Goal: Task Accomplishment & Management: Manage account settings

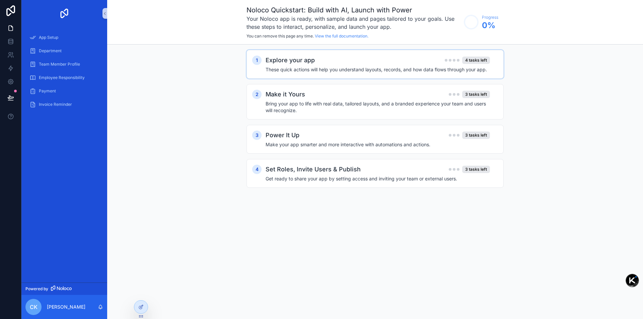
click at [384, 62] on div "Explore your app 4 tasks left" at bounding box center [377, 60] width 224 height 9
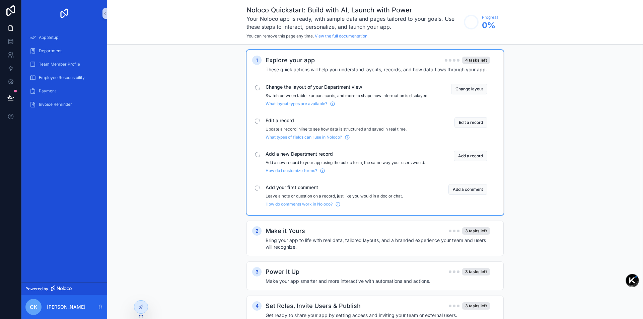
click at [302, 90] on span "Change the layout of your Department view" at bounding box center [346, 87] width 163 height 7
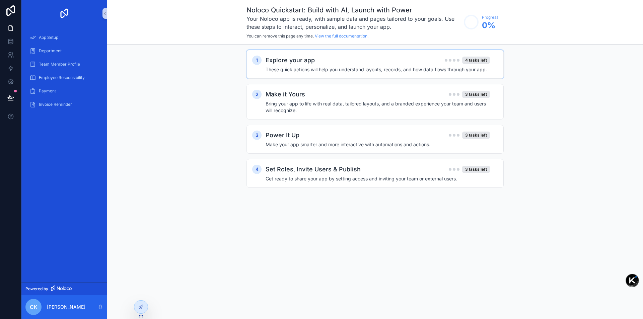
click at [301, 71] on h4 "These quick actions will help you understand layouts, records, and how data flo…" at bounding box center [377, 69] width 224 height 7
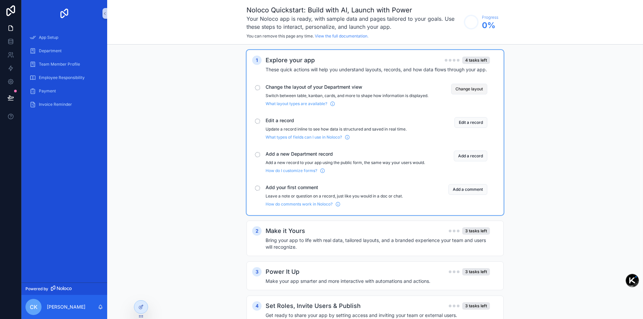
click at [475, 86] on button "Change layout" at bounding box center [469, 89] width 36 height 11
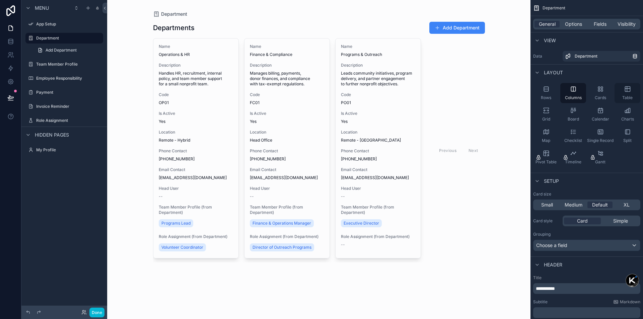
click at [618, 95] on div "Table" at bounding box center [627, 93] width 26 height 20
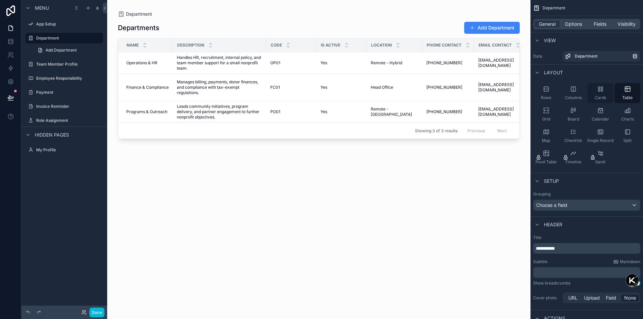
click at [603, 94] on div "Cards" at bounding box center [600, 93] width 26 height 20
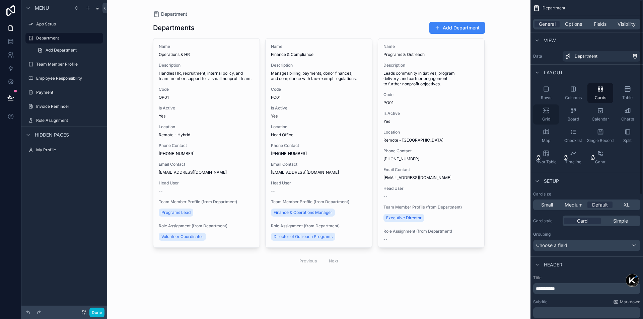
click at [550, 118] on div "Grid" at bounding box center [546, 114] width 26 height 20
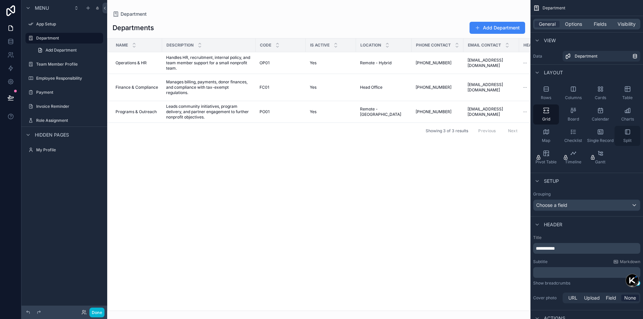
click at [626, 132] on icon "scrollable content" at bounding box center [626, 132] width 0 height 4
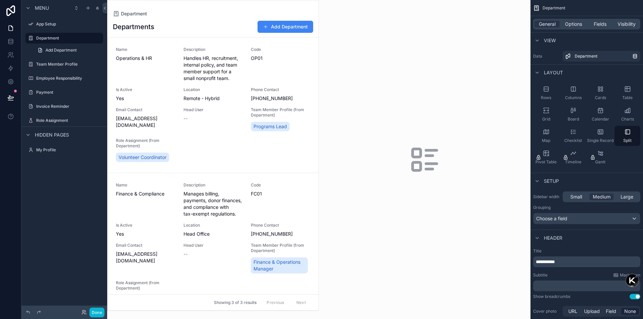
click at [308, 74] on div "scrollable content" at bounding box center [212, 155] width 211 height 310
click at [301, 72] on div "Code OP01" at bounding box center [281, 64] width 60 height 35
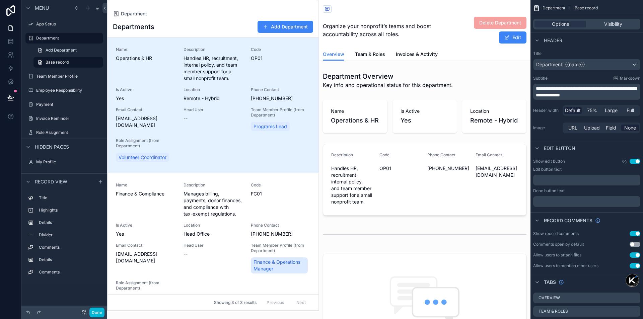
click at [552, 7] on span "Department" at bounding box center [553, 7] width 23 height 5
click at [594, 24] on div "Visibility" at bounding box center [613, 24] width 52 height 7
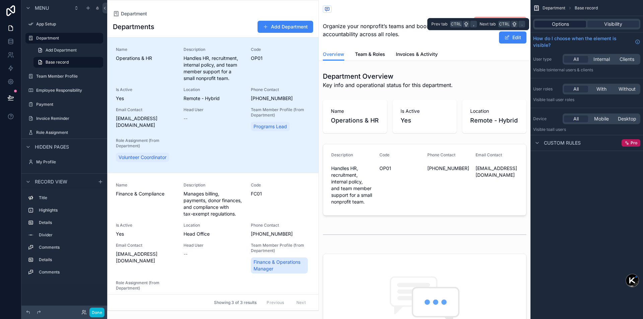
click at [561, 23] on span "Options" at bounding box center [560, 24] width 17 height 7
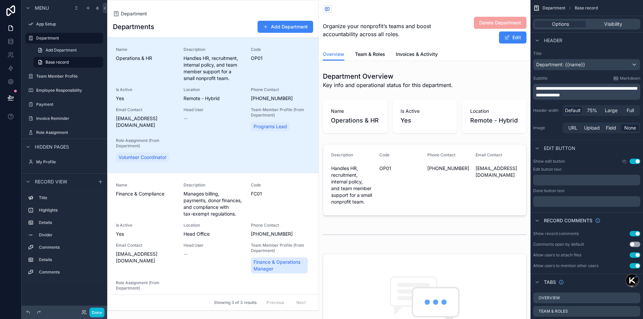
click at [138, 23] on h1 "Departments" at bounding box center [133, 26] width 41 height 9
click at [371, 55] on span "Team & Roles" at bounding box center [370, 54] width 30 height 7
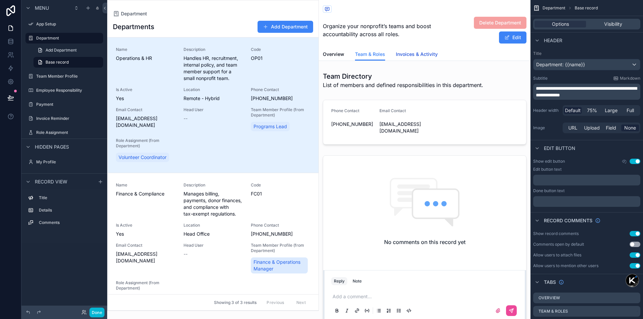
click at [412, 52] on span "Invoices & Activity" at bounding box center [417, 54] width 42 height 7
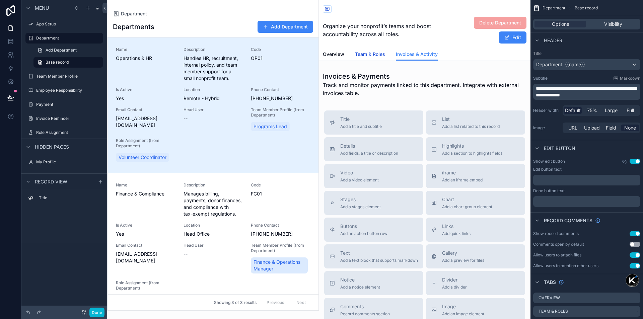
click at [367, 52] on span "Team & Roles" at bounding box center [370, 54] width 30 height 7
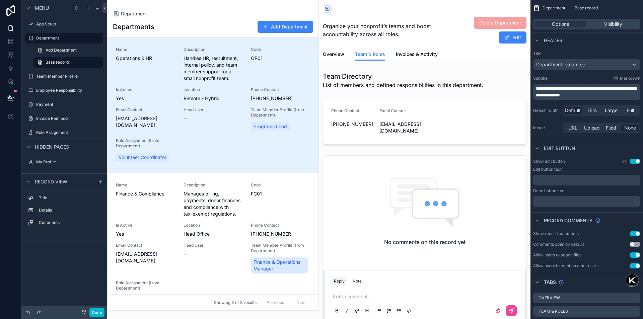
click at [345, 52] on div "Overview Team & Roles Invoices & Activity" at bounding box center [424, 54] width 203 height 13
click at [341, 52] on span "Overview" at bounding box center [333, 54] width 21 height 7
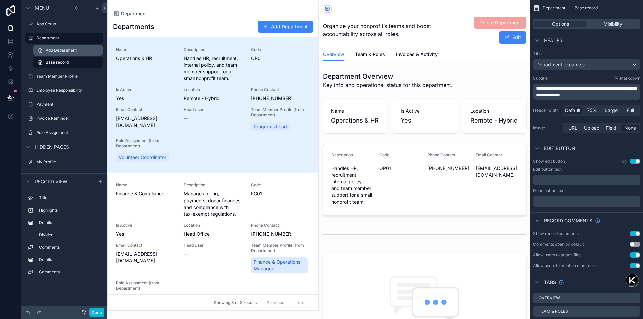
click at [59, 50] on span "Add Department" at bounding box center [61, 50] width 31 height 5
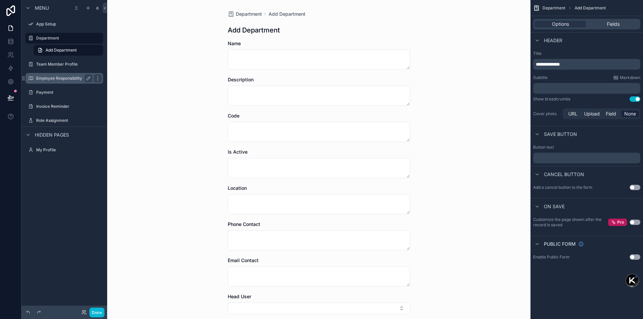
click at [56, 77] on label "Employee Responsibility" at bounding box center [63, 78] width 54 height 5
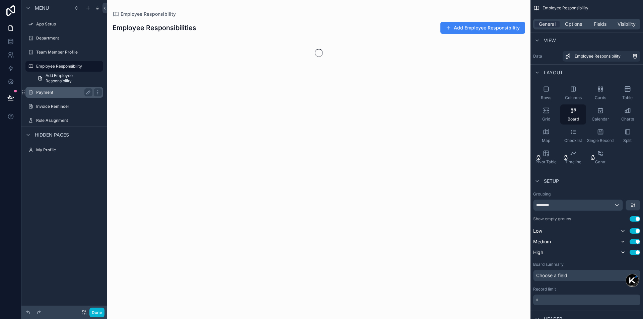
click at [57, 91] on label "Payment" at bounding box center [63, 92] width 54 height 5
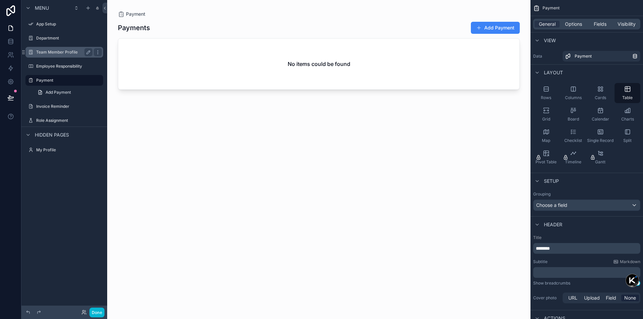
click at [56, 57] on div "Team Member Profile" at bounding box center [64, 52] width 75 height 11
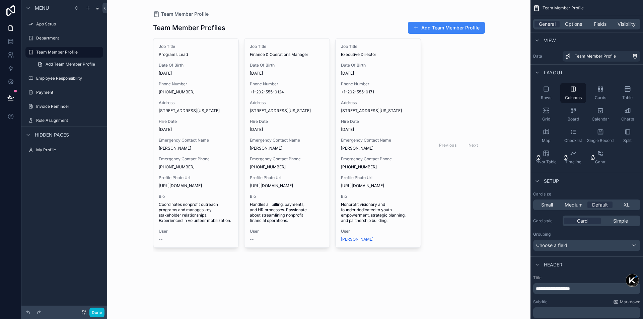
click at [223, 80] on div "scrollable content" at bounding box center [319, 136] width 342 height 273
click at [47, 41] on div "Department" at bounding box center [64, 38] width 56 height 8
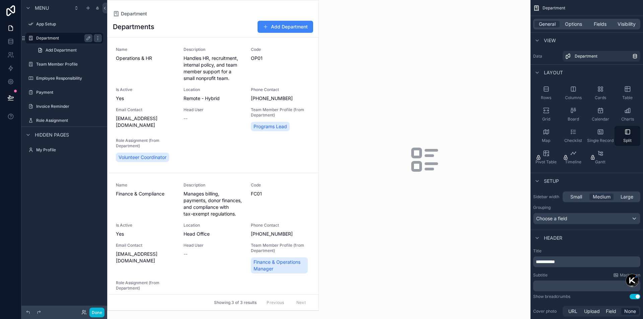
click at [60, 42] on div "Department" at bounding box center [64, 38] width 75 height 11
click at [50, 25] on label "App Setup" at bounding box center [63, 23] width 54 height 5
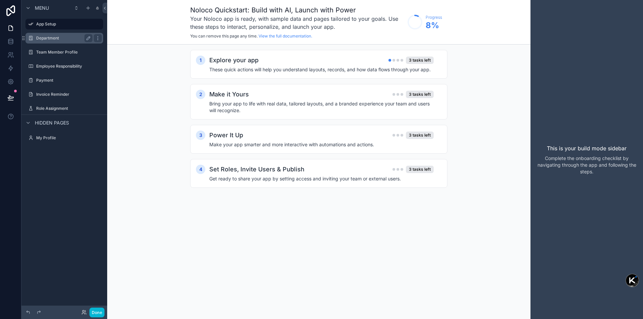
click at [49, 34] on div "Department" at bounding box center [64, 38] width 75 height 11
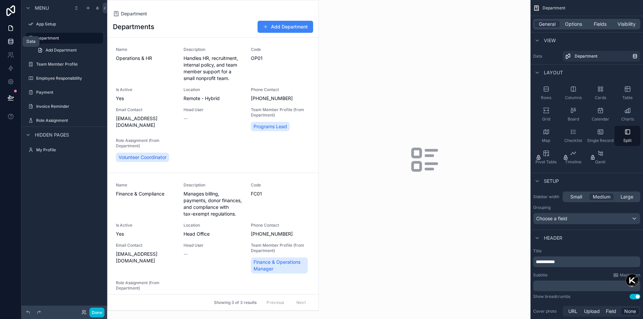
click at [10, 46] on link at bounding box center [10, 41] width 21 height 13
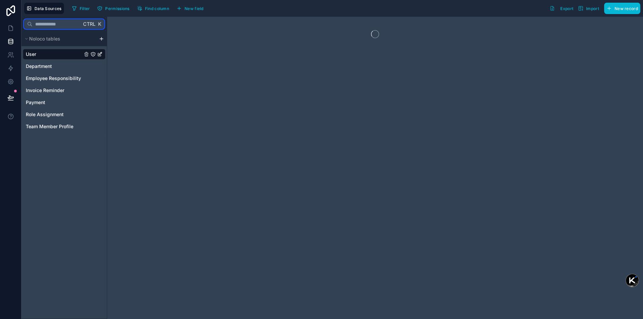
click at [49, 27] on input "text" at bounding box center [56, 24] width 49 height 12
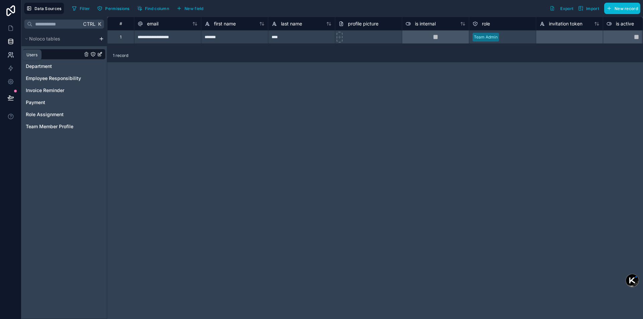
click at [6, 54] on link at bounding box center [10, 54] width 21 height 13
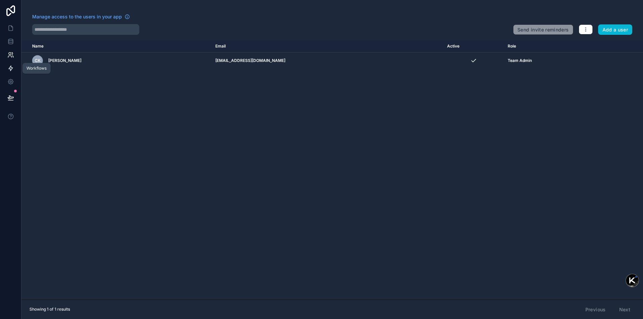
click at [10, 64] on link at bounding box center [10, 68] width 21 height 13
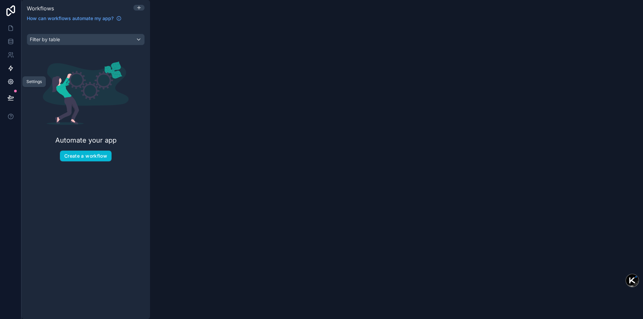
click at [9, 80] on icon at bounding box center [10, 81] width 5 height 5
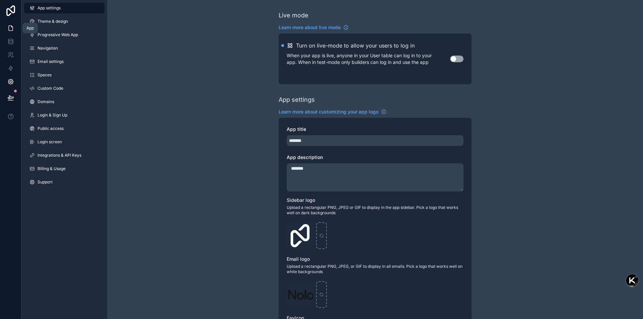
click at [9, 28] on icon at bounding box center [11, 28] width 4 height 5
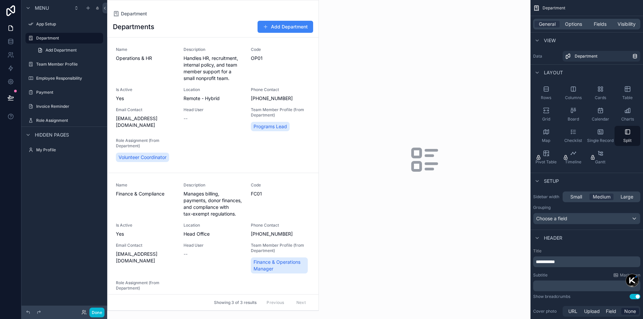
click at [204, 62] on div "scrollable content" at bounding box center [212, 155] width 211 height 310
click at [544, 94] on div "Rows" at bounding box center [546, 93] width 26 height 20
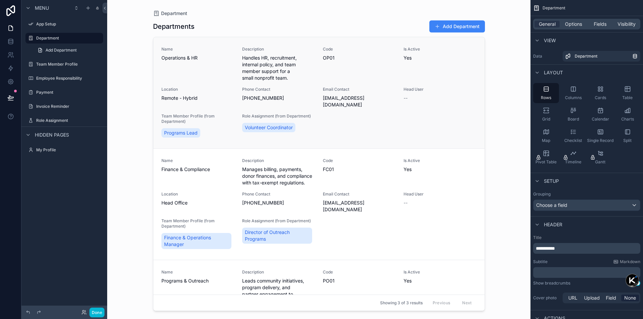
click at [259, 98] on span "[PHONE_NUMBER]" at bounding box center [278, 98] width 73 height 7
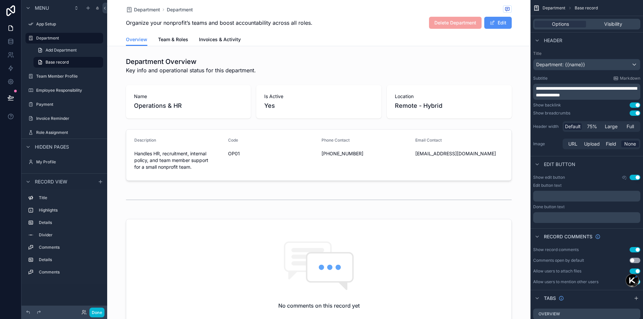
click at [498, 24] on button "Edit" at bounding box center [497, 23] width 27 height 12
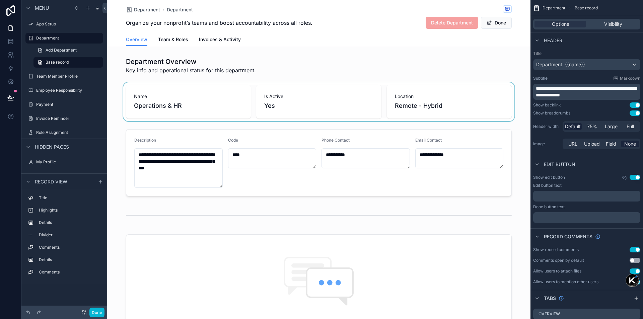
click at [178, 105] on div "scrollable content" at bounding box center [318, 101] width 423 height 39
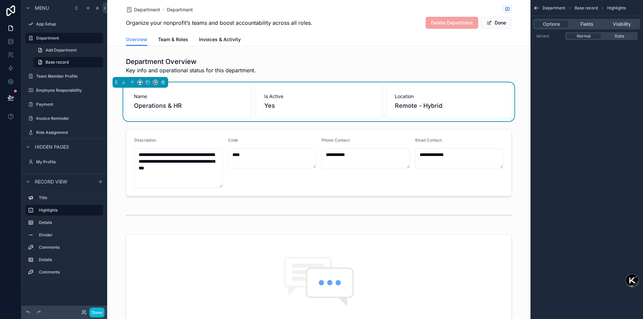
click at [193, 112] on div "Name Operations & HR" at bounding box center [188, 101] width 125 height 33
click at [162, 43] on span "Team & Roles" at bounding box center [173, 39] width 30 height 7
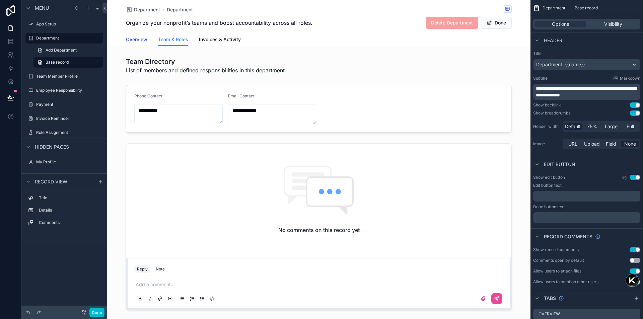
click at [126, 45] on link "Overview" at bounding box center [136, 39] width 21 height 13
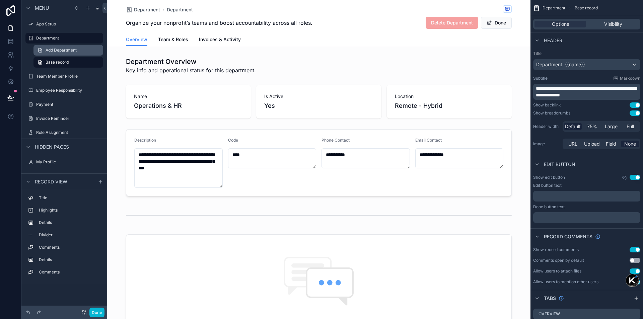
click at [72, 53] on span "Add Department" at bounding box center [61, 50] width 31 height 5
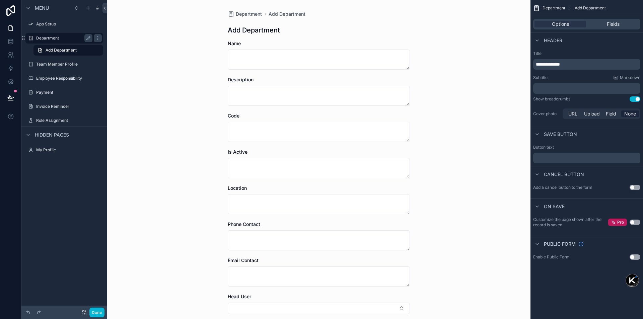
click at [56, 40] on label "Department" at bounding box center [63, 37] width 54 height 5
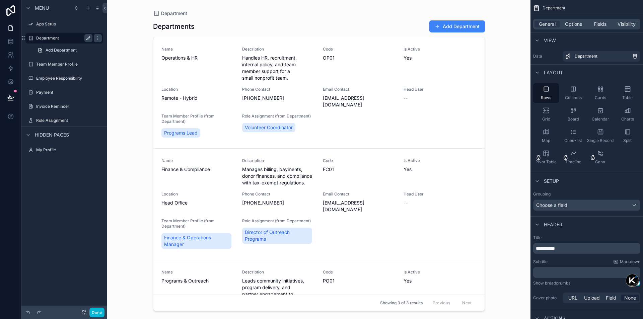
click at [88, 39] on icon "scrollable content" at bounding box center [88, 37] width 3 height 3
click at [65, 40] on input "**********" at bounding box center [59, 38] width 46 height 8
